Goal: Communication & Community: Ask a question

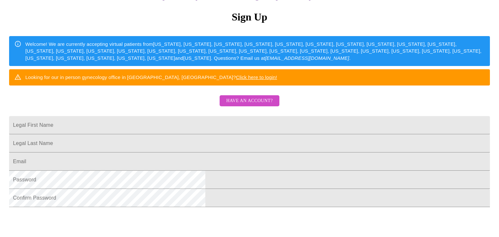
scroll to position [73, 0]
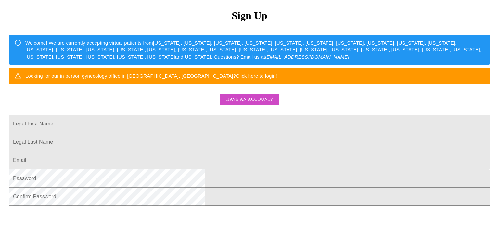
click at [279, 133] on input "Legal First Name" at bounding box center [249, 124] width 481 height 18
click at [256, 104] on span "Have an account?" at bounding box center [249, 100] width 46 height 8
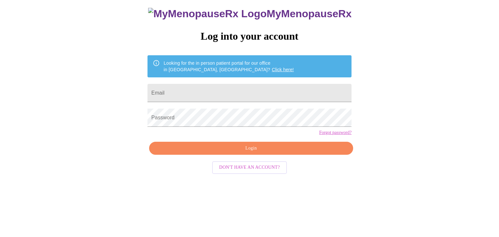
scroll to position [7, 0]
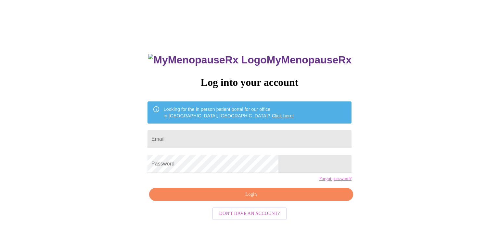
click at [246, 134] on input "Email" at bounding box center [250, 139] width 204 height 18
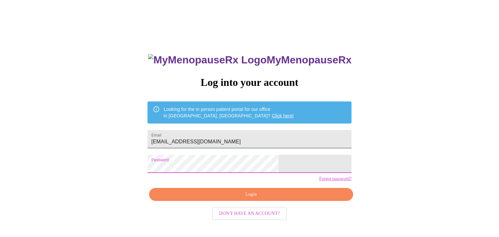
click at [246, 134] on input "[EMAIL_ADDRESS][DOMAIN_NAME]" at bounding box center [250, 139] width 204 height 18
type input "[EMAIL_ADDRESS][DOMAIN_NAME]"
click at [243, 199] on span "Login" at bounding box center [251, 194] width 189 height 8
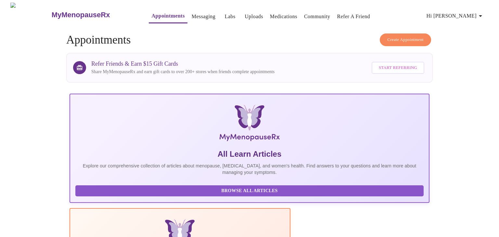
click at [192, 14] on link "Messaging" at bounding box center [204, 16] width 24 height 9
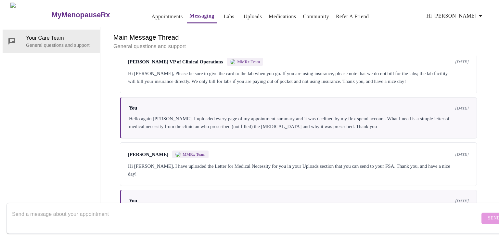
scroll to position [609, 0]
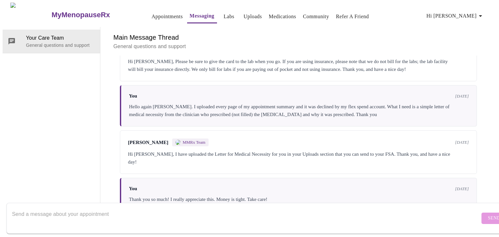
click at [403, 213] on textarea "Send a message about your appointment" at bounding box center [246, 218] width 468 height 21
type textarea "Do I have to fast before my upcoming [MEDICAL_DATA] labs? Thank you."
click at [488, 214] on span "Send" at bounding box center [494, 218] width 12 height 8
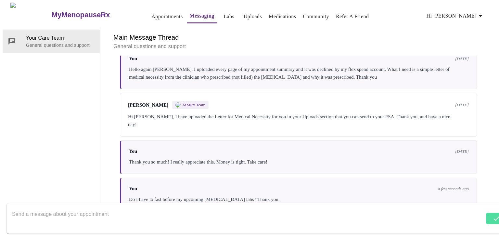
scroll to position [648, 0]
